Goal: Task Accomplishment & Management: Use online tool/utility

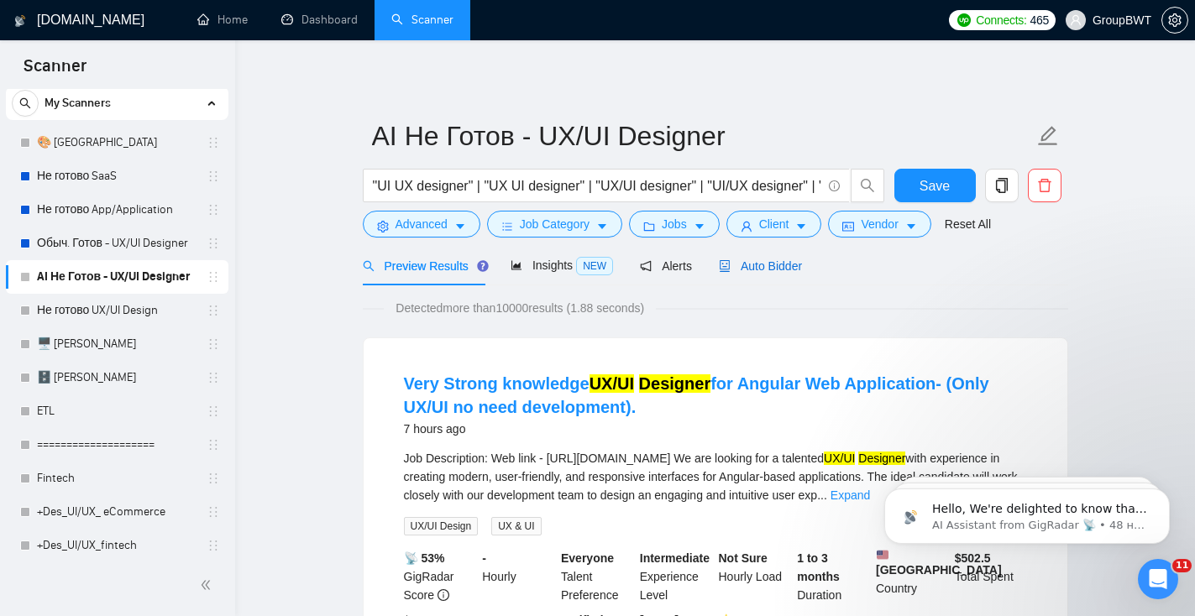
click at [751, 269] on span "Auto Bidder" at bounding box center [760, 265] width 83 height 13
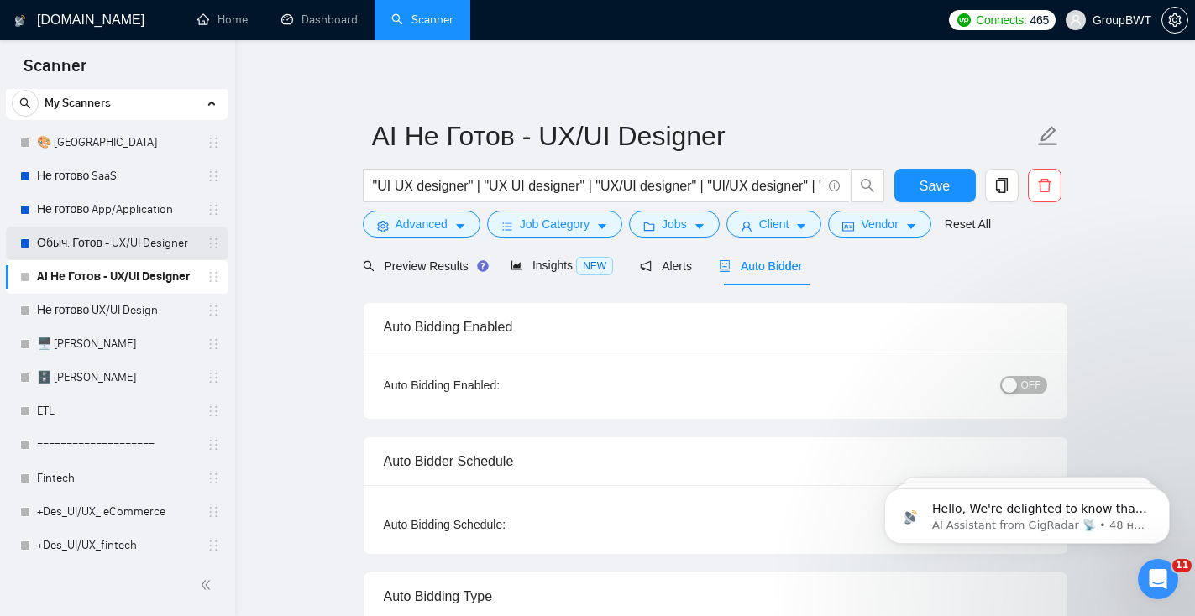
click at [141, 233] on link "Обыч. Готов - UX/UI Designer" at bounding box center [117, 244] width 160 height 34
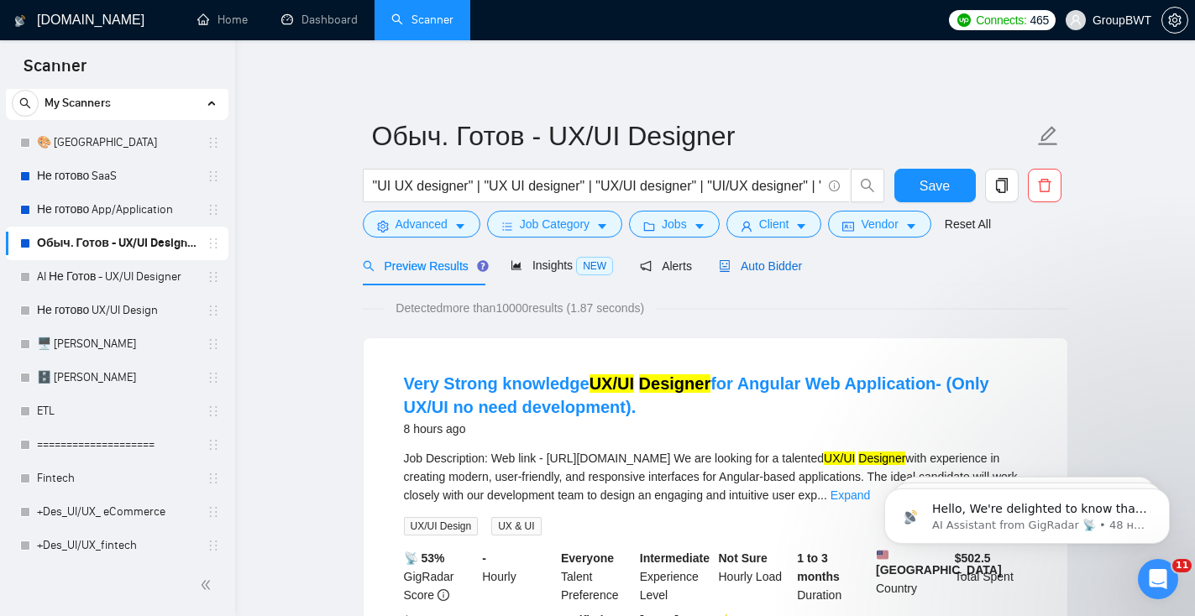
click at [761, 272] on span "Auto Bidder" at bounding box center [760, 265] width 83 height 13
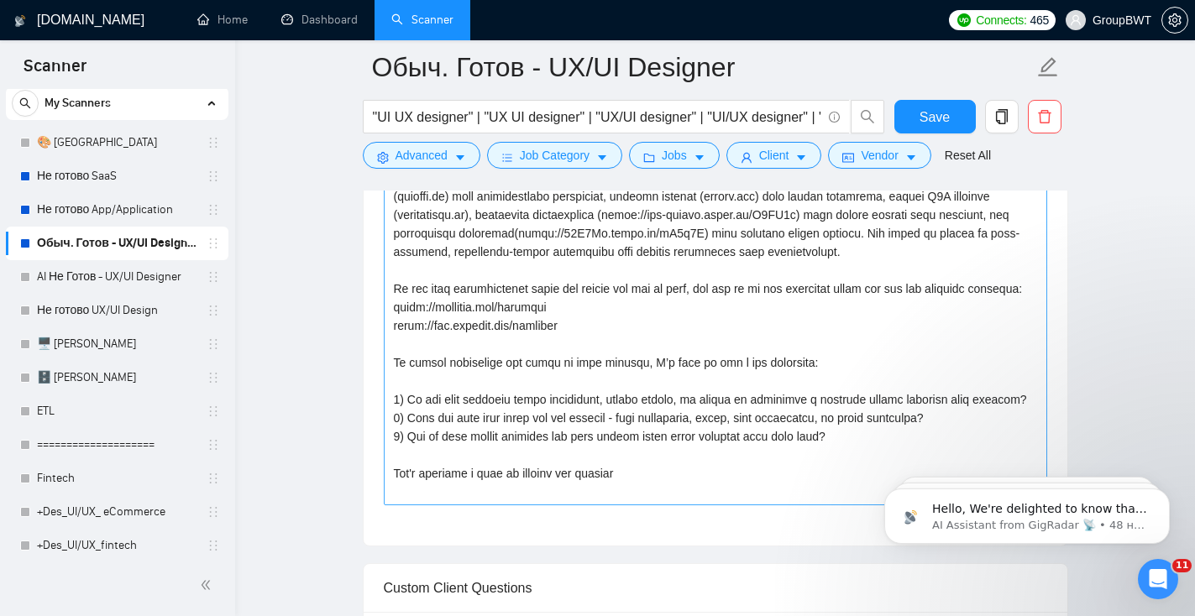
scroll to position [1267, 0]
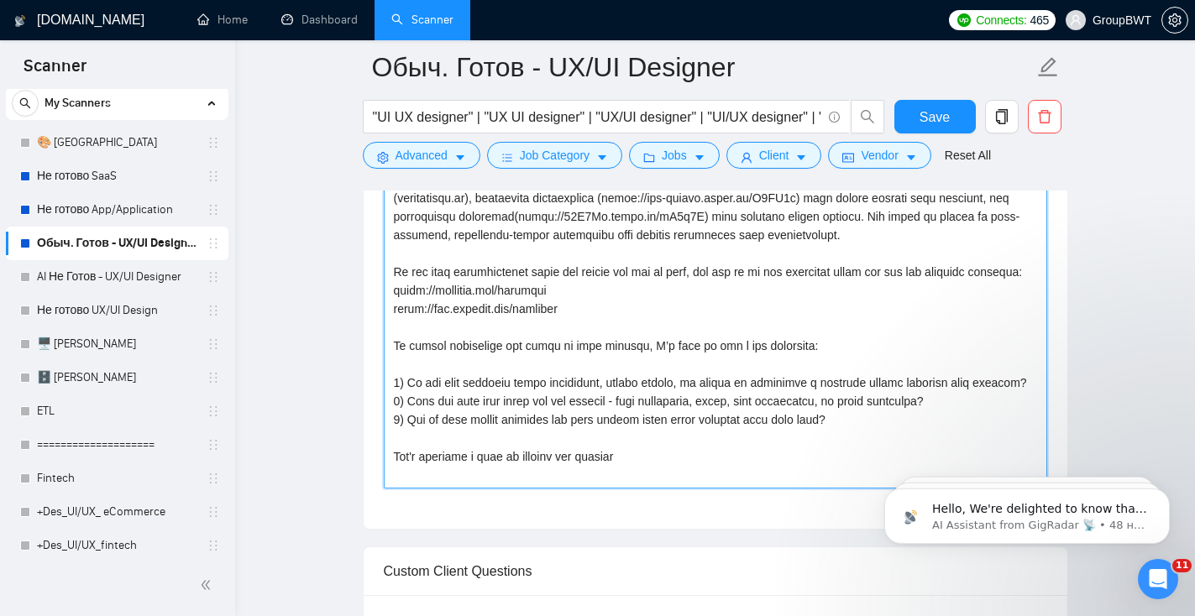
drag, startPoint x: 860, startPoint y: 468, endPoint x: 336, endPoint y: 123, distance: 627.5
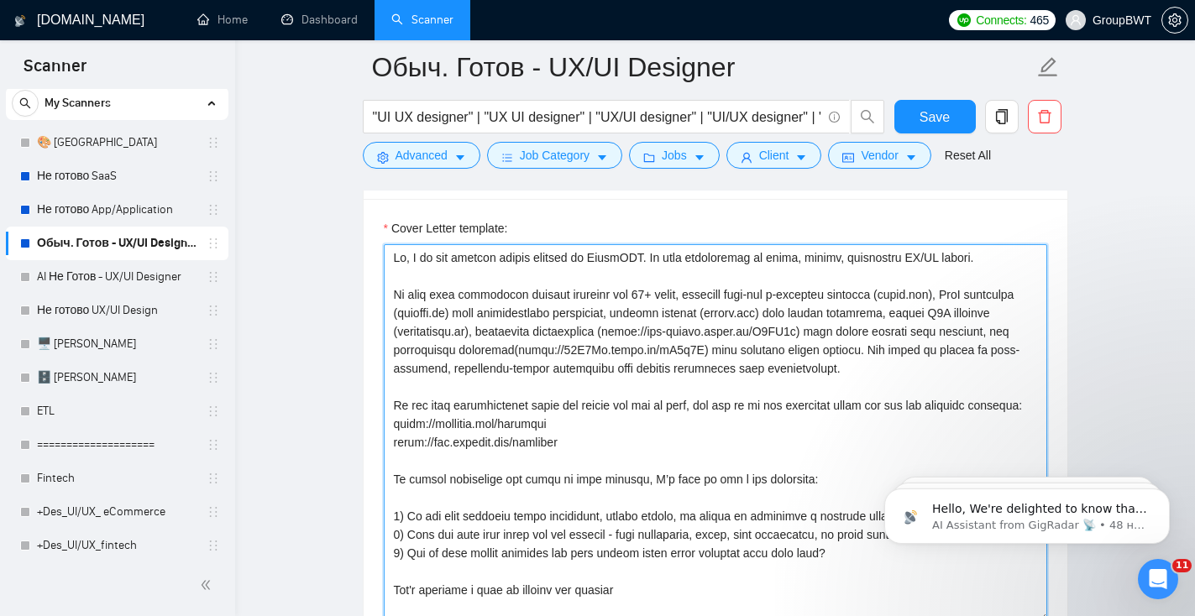
scroll to position [1122, 0]
